Goal: Task Accomplishment & Management: Complete application form

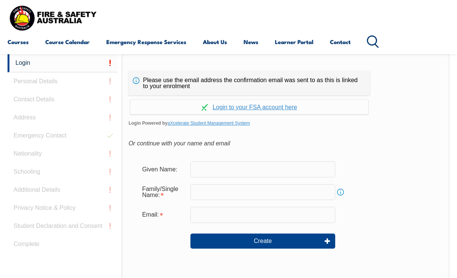
scroll to position [178, 0]
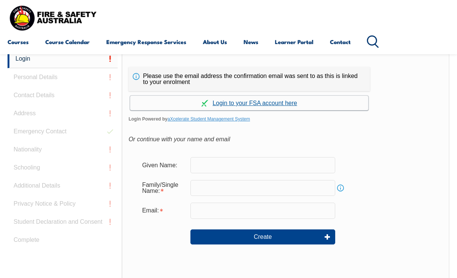
click at [264, 102] on link "Continue with aXcelerate" at bounding box center [249, 103] width 238 height 15
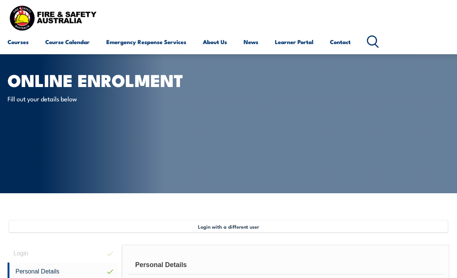
select select "Mrs"
type input "[PERSON_NAME]"
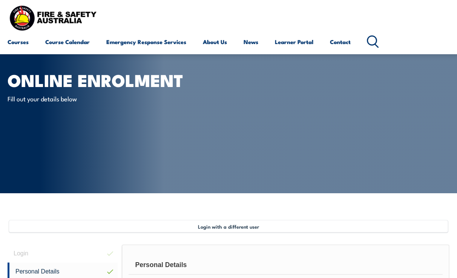
type input "[DATE]"
type input "QQWEE4XNVS"
select select "F"
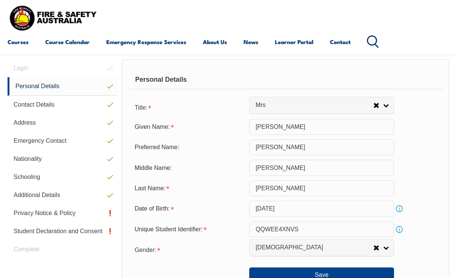
scroll to position [183, 0]
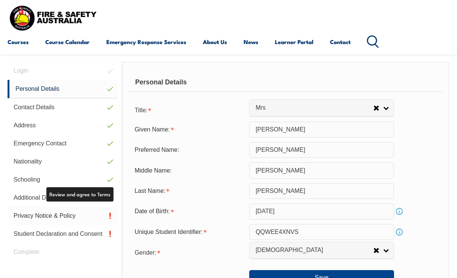
click at [41, 222] on link "Privacy Notice & Policy" at bounding box center [63, 216] width 110 height 18
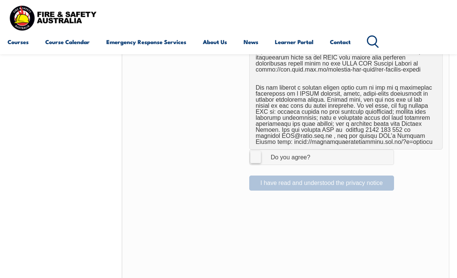
scroll to position [540, 0]
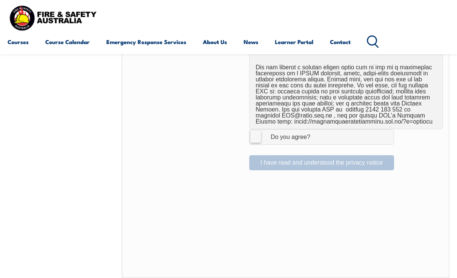
click at [257, 130] on label "I Agree Do you agree?" at bounding box center [321, 136] width 145 height 15
click at [316, 130] on input "I Agree Do you agree?" at bounding box center [322, 137] width 13 height 14
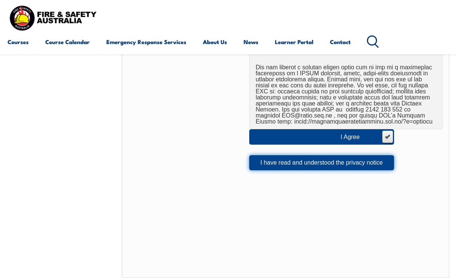
click at [354, 155] on button "I have read and understood the privacy notice" at bounding box center [321, 162] width 145 height 15
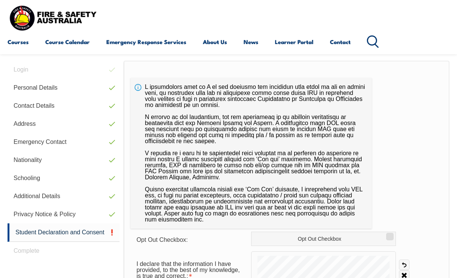
scroll to position [183, 0]
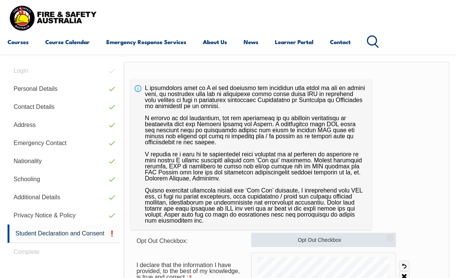
click at [309, 239] on label "Opt Out Checkbox" at bounding box center [323, 240] width 145 height 14
click at [386, 236] on input "Opt Out Checkbox" at bounding box center [388, 235] width 5 height 1
click at [372, 241] on label "Opt Out Checkbox" at bounding box center [323, 240] width 145 height 14
click at [386, 236] on input "Opt Out Checkbox" at bounding box center [388, 235] width 5 height 1
checkbox input "false"
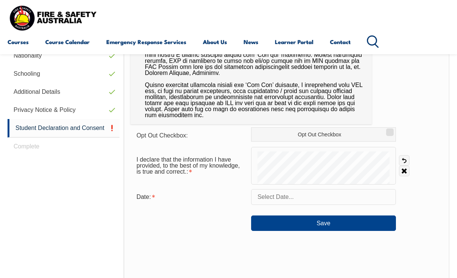
scroll to position [303, 0]
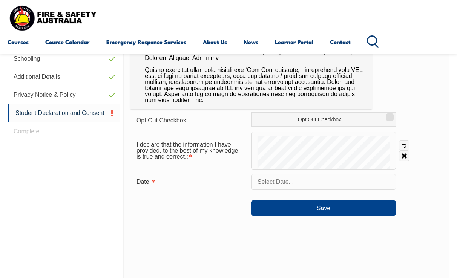
click at [302, 182] on input "text" at bounding box center [323, 182] width 145 height 16
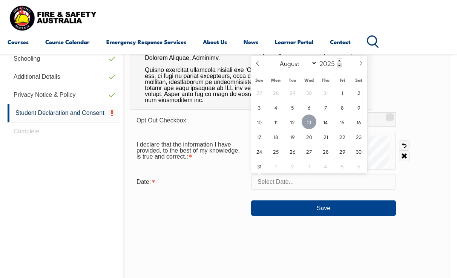
click at [310, 124] on span "13" at bounding box center [309, 122] width 15 height 15
type input "[DATE]"
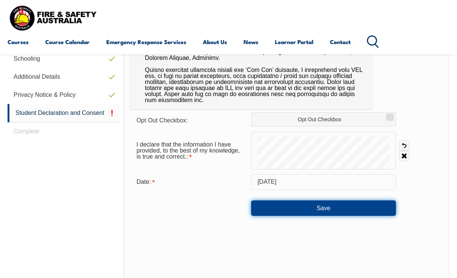
click at [311, 210] on button "Save" at bounding box center [323, 208] width 145 height 15
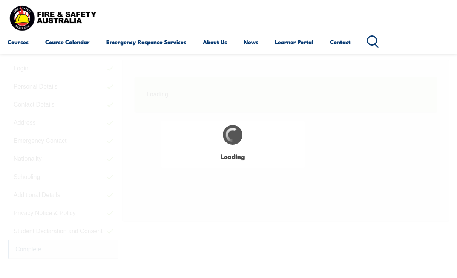
scroll to position [183, 0]
